Goal: Check status: Check status

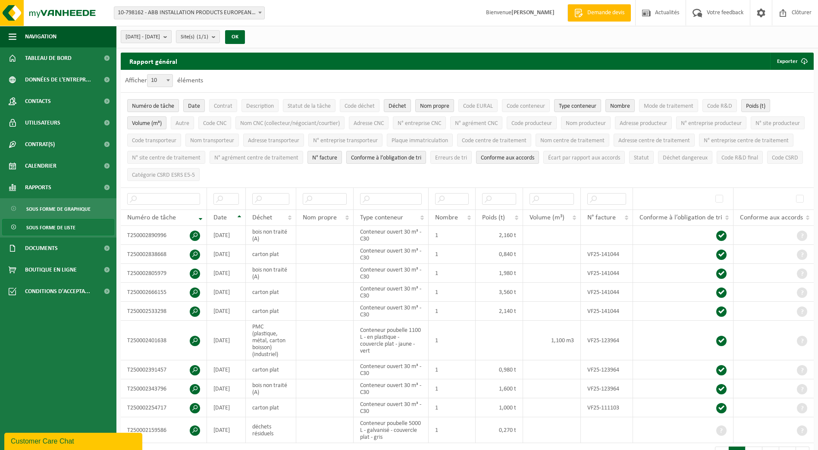
click at [171, 37] on b "submit" at bounding box center [167, 37] width 8 height 12
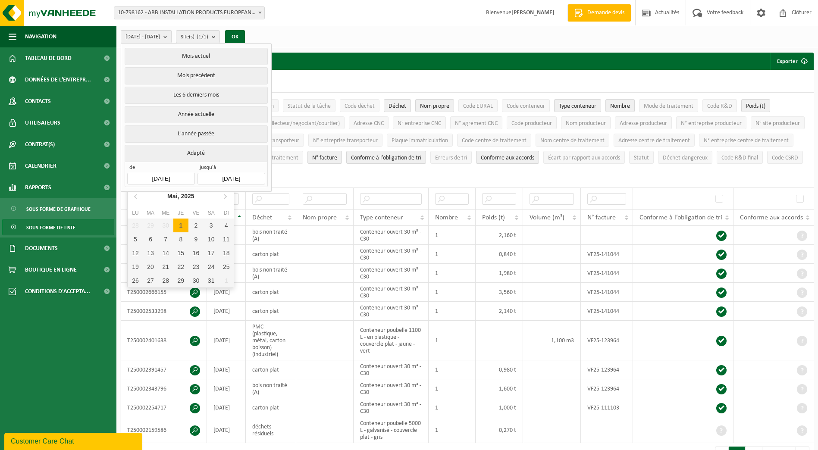
click at [177, 177] on input "[DATE]" at bounding box center [160, 179] width 67 height 12
click at [227, 197] on icon at bounding box center [225, 196] width 14 height 14
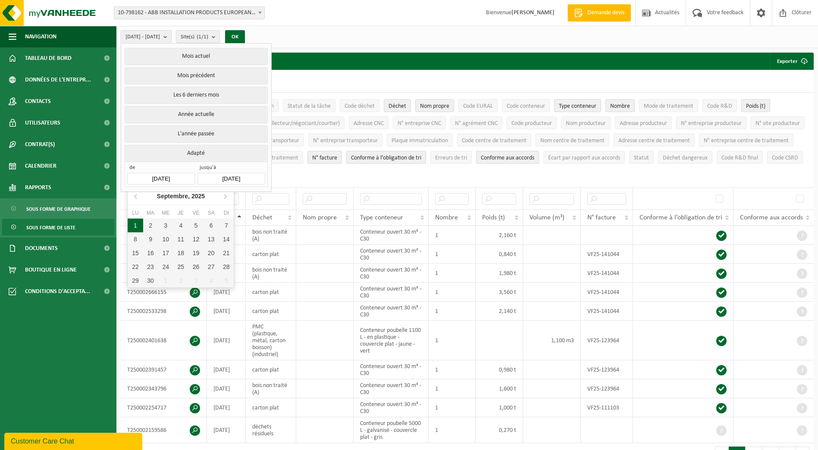
click at [136, 229] on div "1" at bounding box center [135, 226] width 15 height 14
type input "[DATE]"
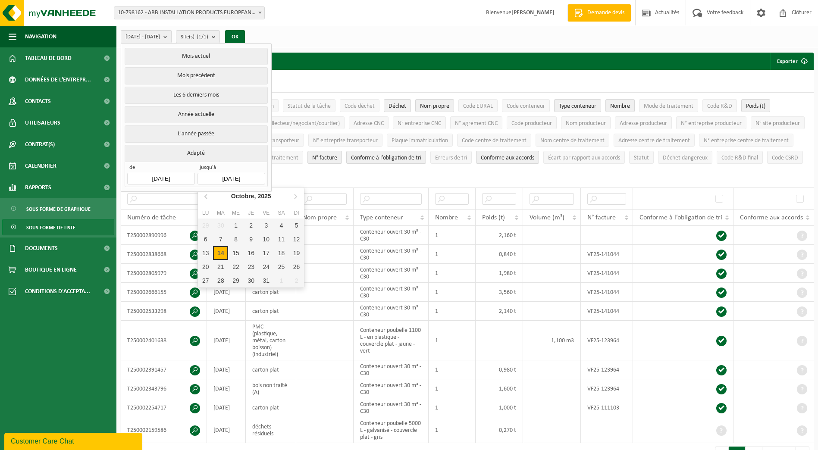
click at [237, 179] on input "[DATE]" at bounding box center [231, 179] width 67 height 12
click at [202, 195] on icon at bounding box center [207, 196] width 14 height 14
click at [225, 281] on div "30" at bounding box center [220, 281] width 15 height 14
type input "[DATE]"
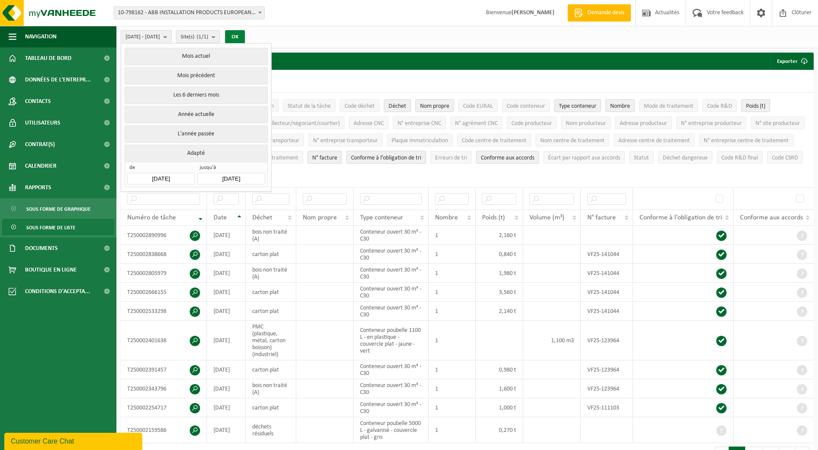
click at [245, 39] on button "OK" at bounding box center [235, 37] width 20 height 14
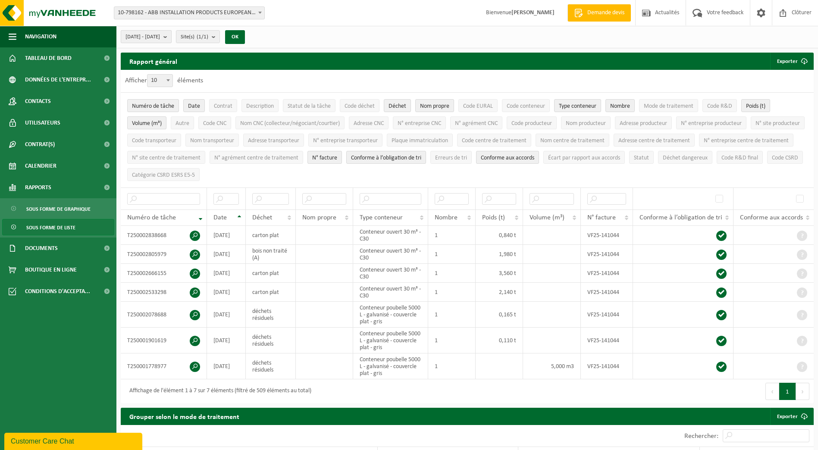
click at [160, 38] on span "[DATE] - [DATE]" at bounding box center [143, 37] width 35 height 13
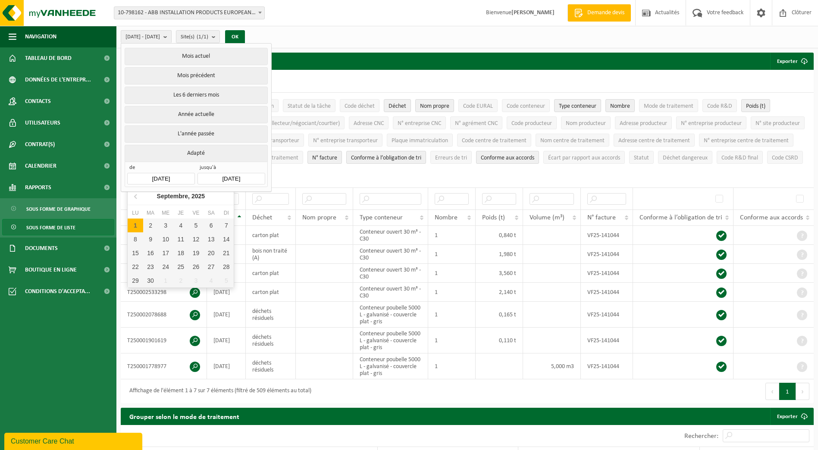
click at [165, 173] on input "[DATE]" at bounding box center [160, 179] width 67 height 12
click at [135, 195] on icon at bounding box center [136, 196] width 14 height 14
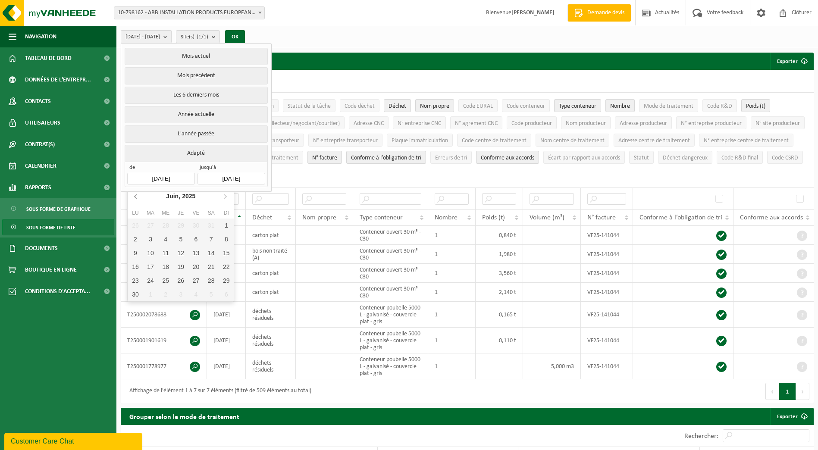
click at [135, 195] on icon at bounding box center [136, 196] width 14 height 14
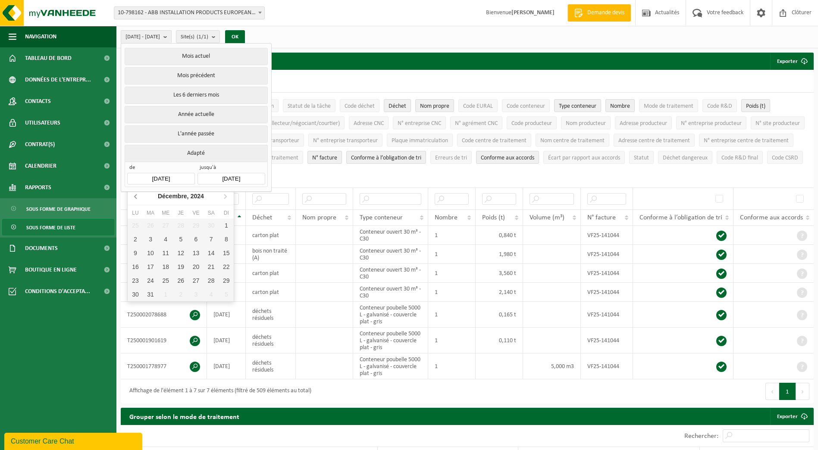
click at [135, 195] on icon at bounding box center [136, 196] width 14 height 14
click at [228, 232] on div "1" at bounding box center [226, 226] width 15 height 14
type input "[DATE]"
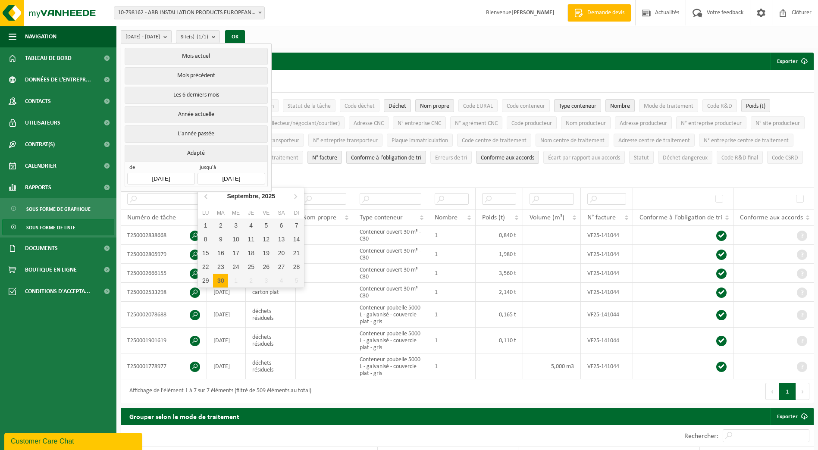
click at [226, 173] on input "[DATE]" at bounding box center [231, 179] width 67 height 12
click at [206, 197] on icon at bounding box center [207, 196] width 14 height 14
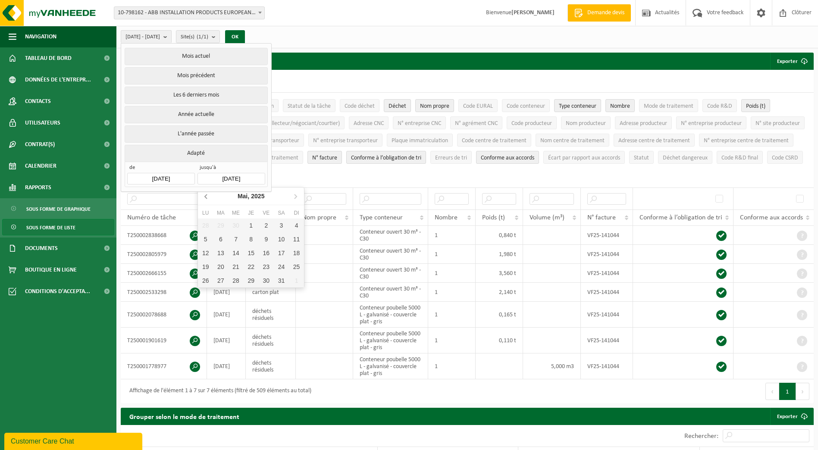
click at [206, 197] on icon at bounding box center [207, 196] width 14 height 14
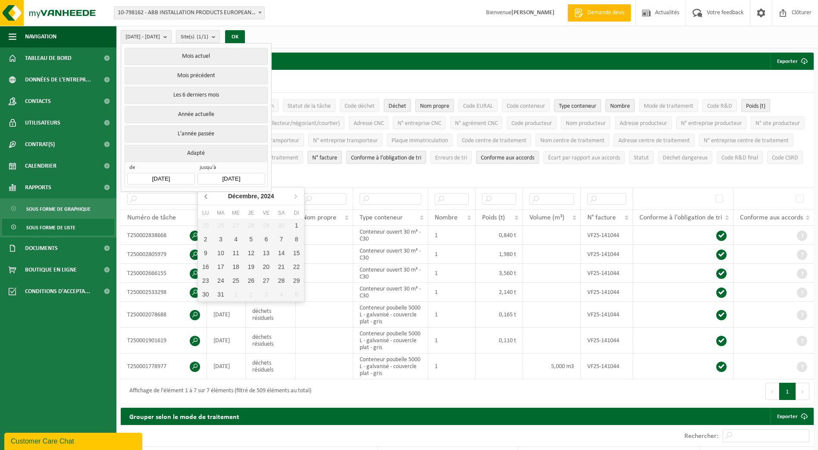
click at [206, 197] on icon at bounding box center [207, 196] width 14 height 14
click at [200, 292] on div "30" at bounding box center [205, 295] width 15 height 14
type input "[DATE]"
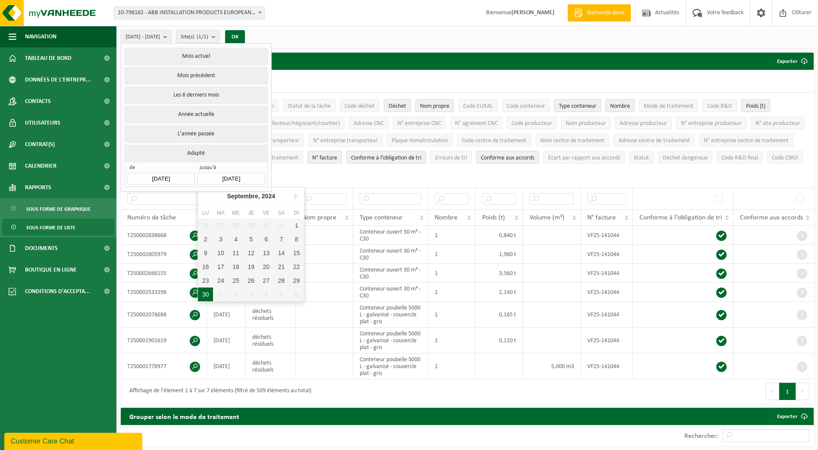
type input "[DATE]"
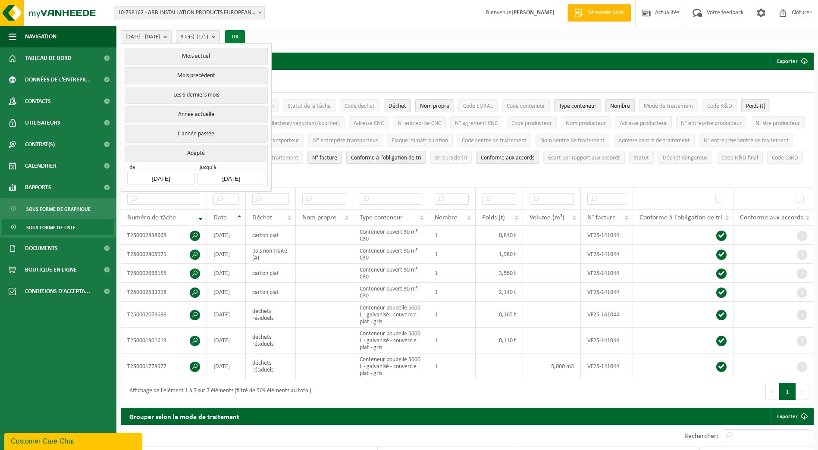
click at [245, 35] on button "OK" at bounding box center [235, 37] width 20 height 14
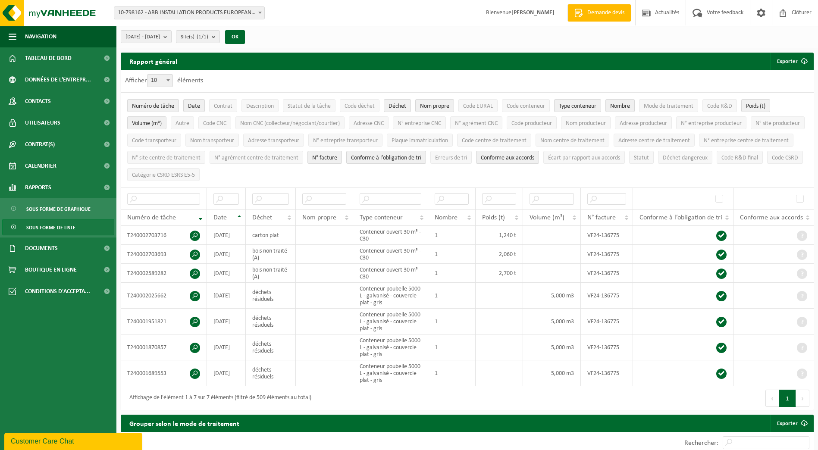
click at [810, 115] on ul "Numéro de tâche Date Contrat Description Statut de la tâche Code déchet Déchet …" at bounding box center [467, 140] width 693 height 95
click at [171, 34] on b "submit" at bounding box center [167, 37] width 8 height 12
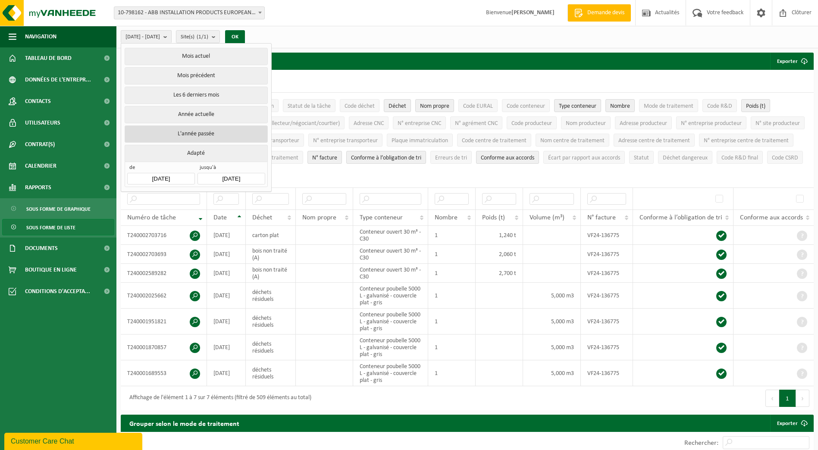
click at [177, 134] on button "L'année passée" at bounding box center [196, 134] width 143 height 17
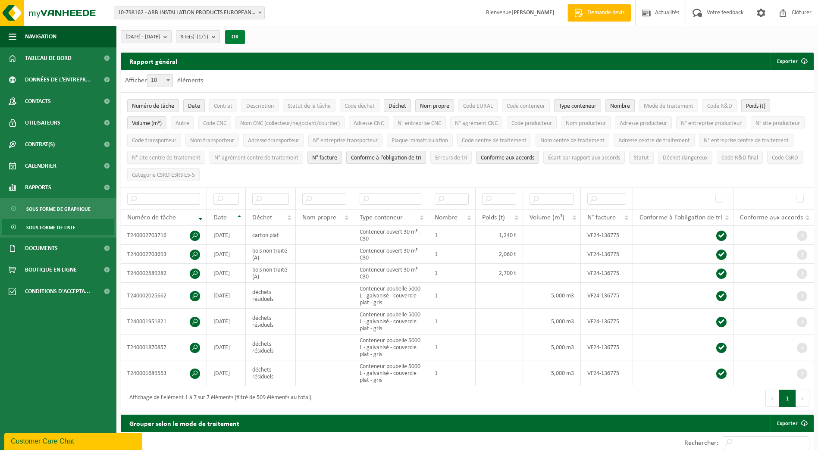
click at [245, 38] on button "OK" at bounding box center [235, 37] width 20 height 14
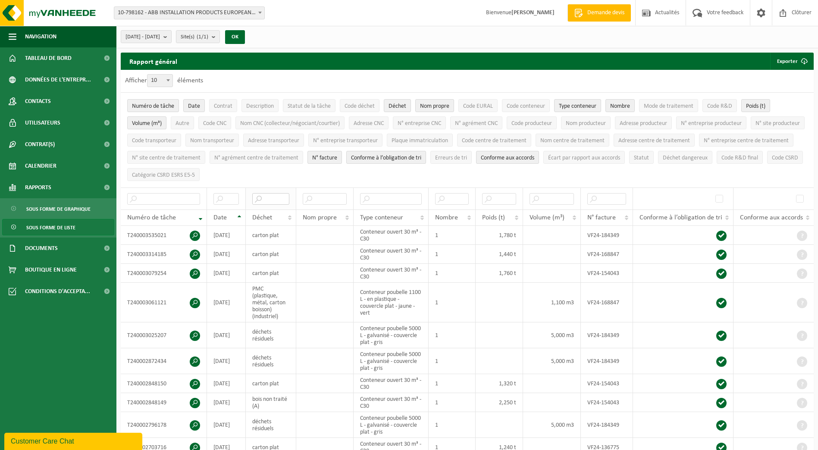
click at [272, 195] on input "text" at bounding box center [271, 199] width 38 height 12
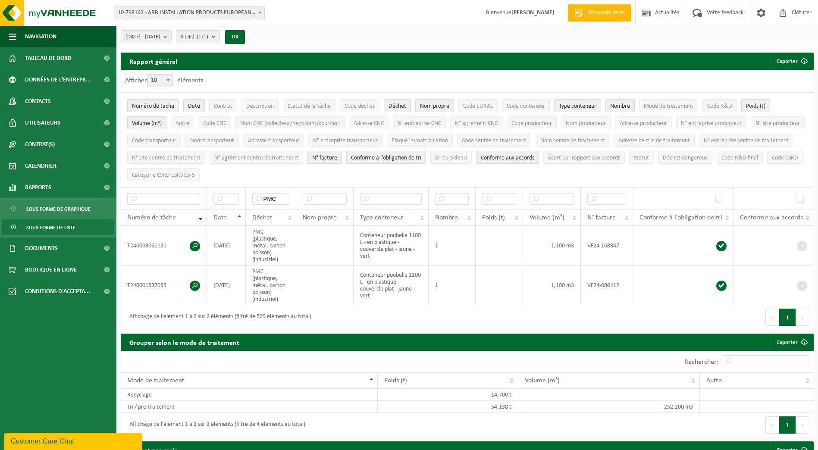
click at [434, 82] on div "Afficher 10 25 50 100 10 éléments" at bounding box center [467, 81] width 693 height 22
click at [196, 243] on span at bounding box center [195, 246] width 10 height 10
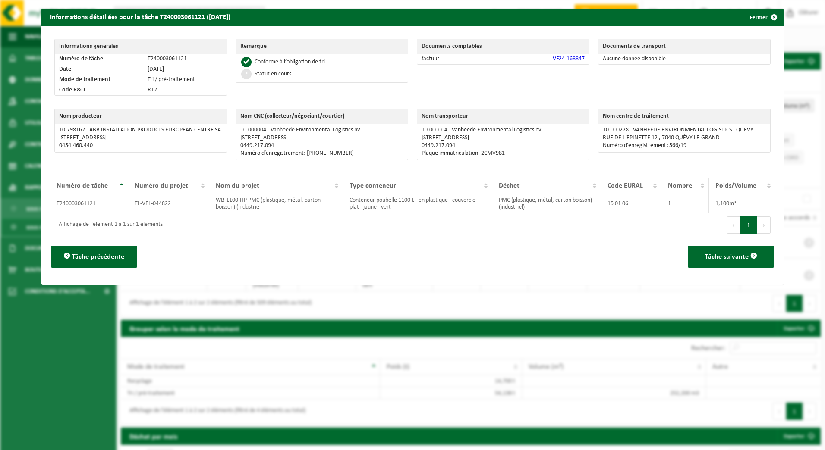
click at [560, 61] on link "VF24-168847" at bounding box center [568, 59] width 32 height 6
click at [753, 17] on button "Fermer" at bounding box center [763, 17] width 40 height 17
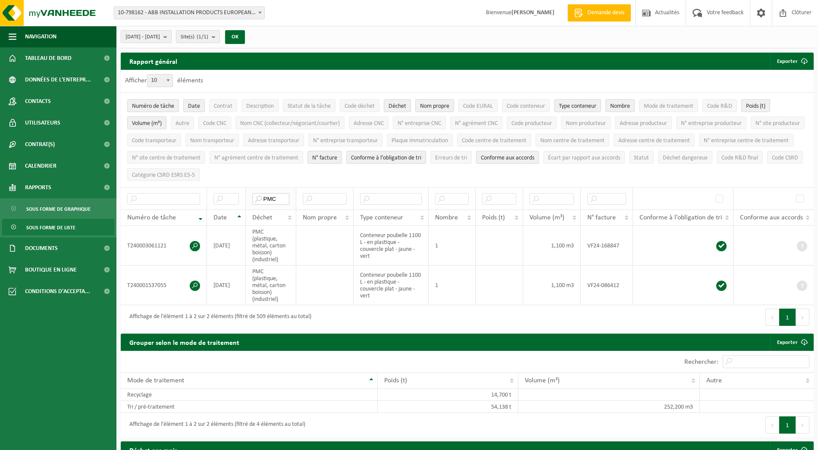
click at [284, 197] on input "PMC" at bounding box center [271, 199] width 38 height 12
type input "P"
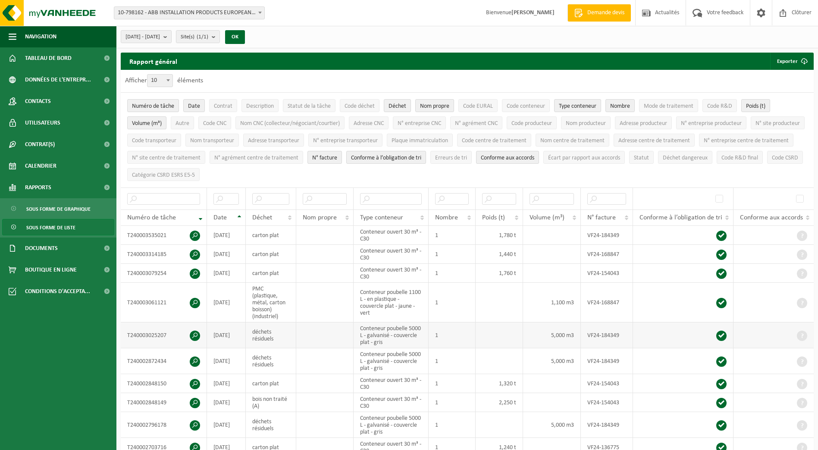
click at [195, 336] on span at bounding box center [195, 336] width 10 height 10
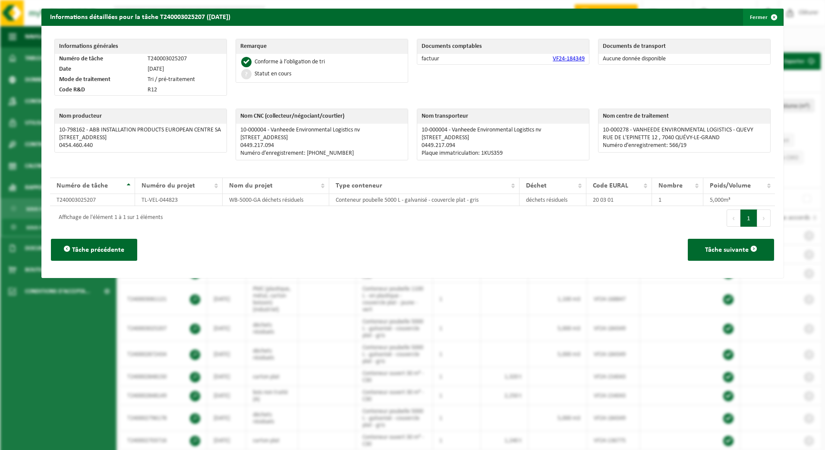
click at [748, 16] on button "Fermer" at bounding box center [763, 17] width 40 height 17
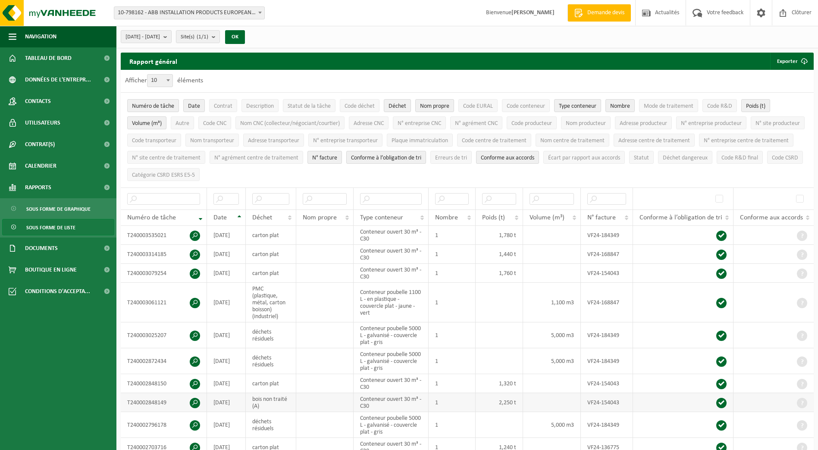
click at [195, 403] on span at bounding box center [195, 403] width 10 height 10
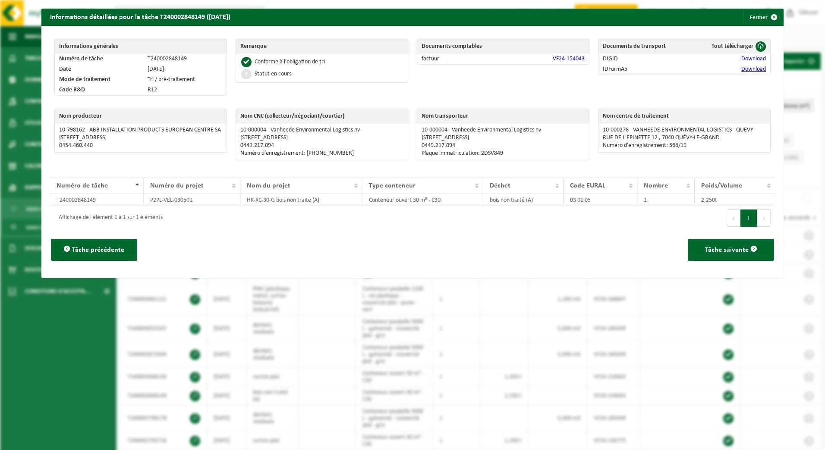
click at [741, 59] on link "Download" at bounding box center [753, 59] width 25 height 6
click at [753, 17] on button "Fermer" at bounding box center [763, 17] width 40 height 17
